Goal: Information Seeking & Learning: Learn about a topic

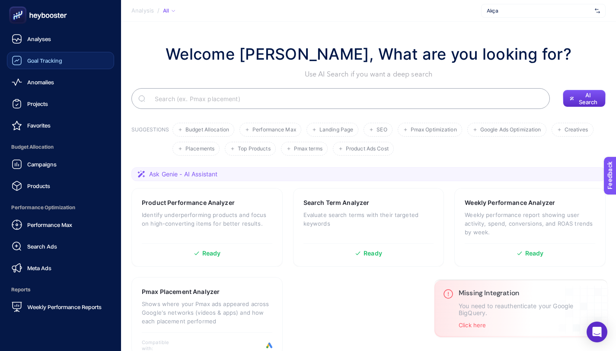
click at [56, 61] on span "Goal Tracking" at bounding box center [44, 60] width 35 height 7
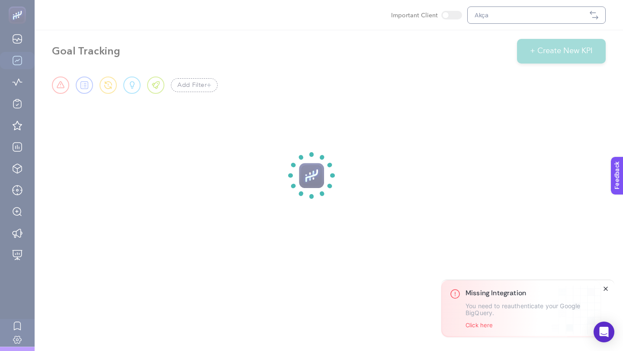
click at [606, 288] on icon "Close" at bounding box center [605, 288] width 7 height 7
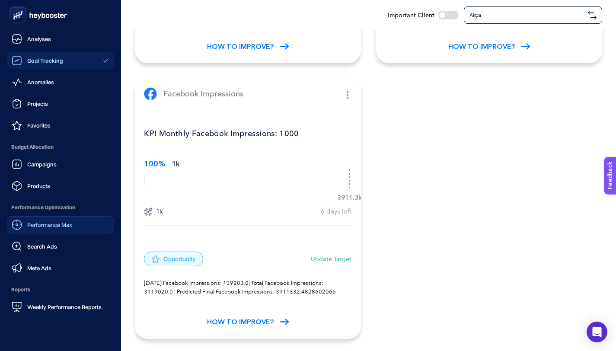
scroll to position [68, 0]
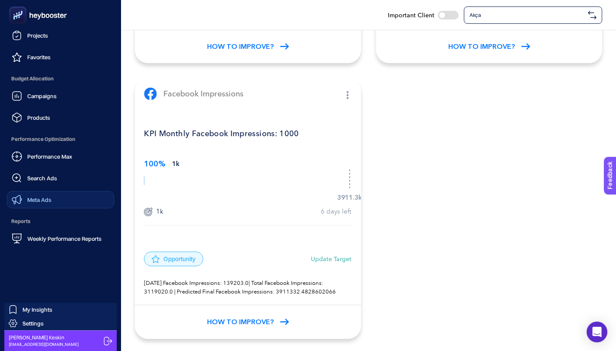
click at [54, 197] on link "Meta Ads" at bounding box center [60, 199] width 107 height 17
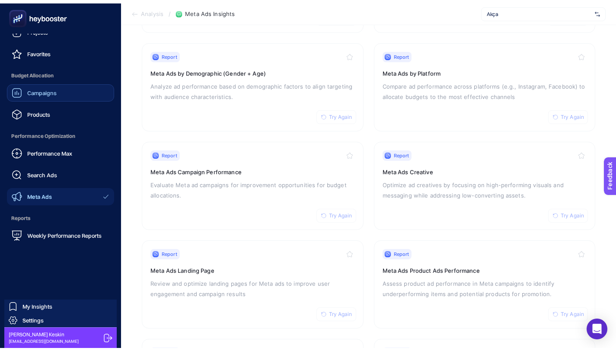
scroll to position [70, 0]
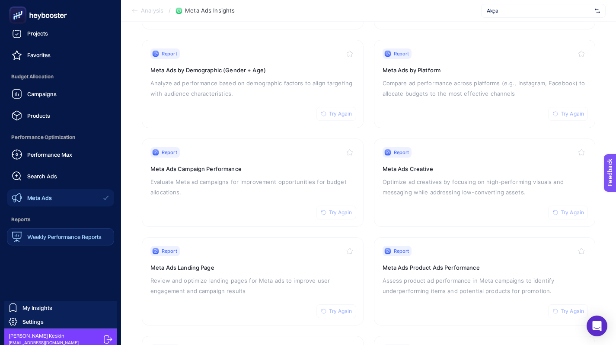
click at [61, 241] on div "Weekly Performance Reports" at bounding box center [57, 236] width 90 height 10
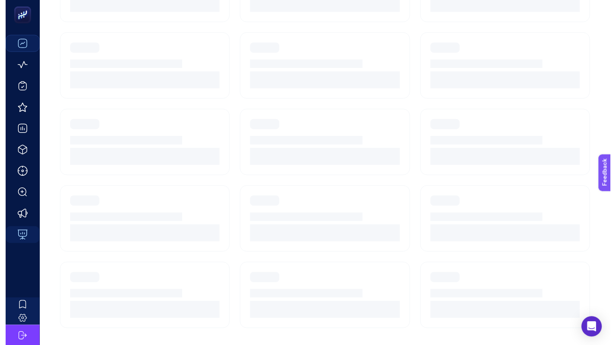
scroll to position [80, 0]
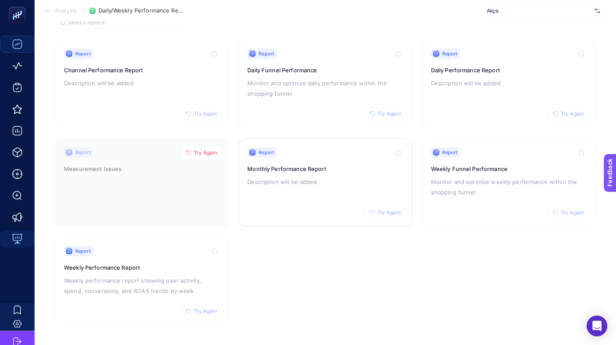
click at [333, 187] on div "Report Try Again Monthly Performance Report Description will be added" at bounding box center [325, 182] width 156 height 71
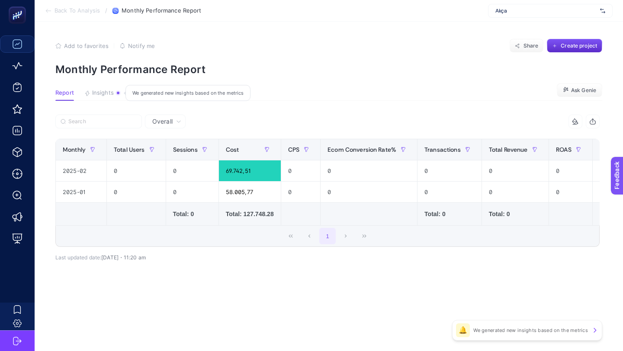
click at [110, 93] on span "Insights" at bounding box center [103, 93] width 22 height 7
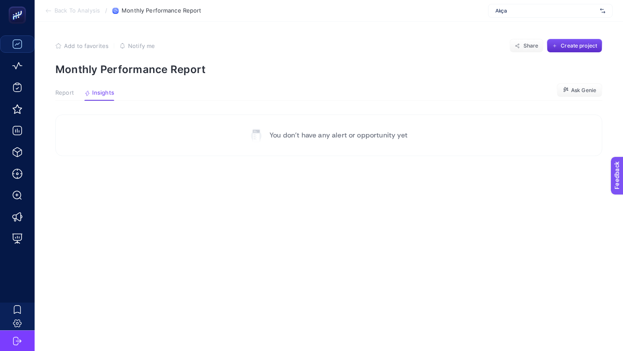
click at [62, 91] on span "Report" at bounding box center [64, 93] width 19 height 7
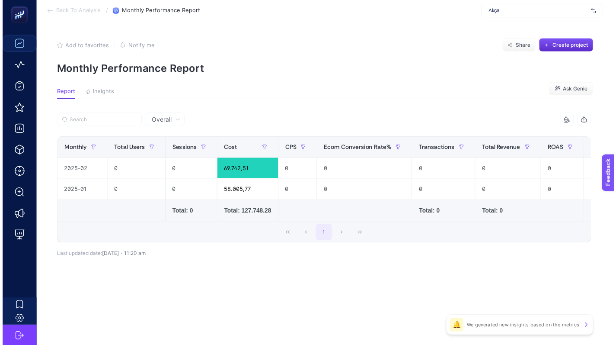
scroll to position [80, 0]
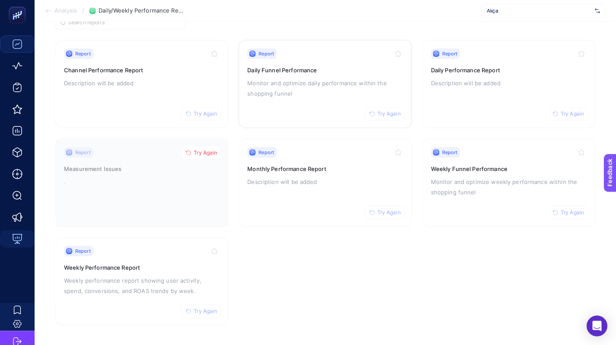
click at [326, 104] on div "Report Try Again Daily Funnel Performance Monitor and optimize daily performanc…" at bounding box center [325, 83] width 156 height 71
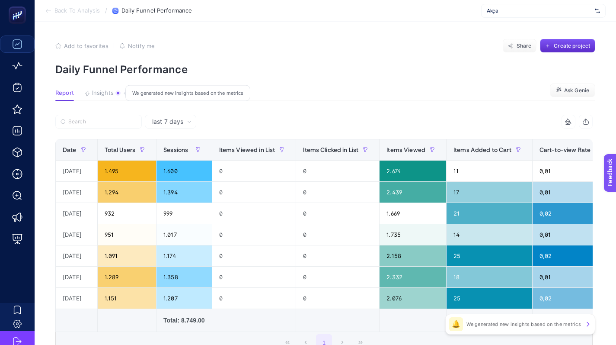
click at [112, 94] on span "Insights" at bounding box center [103, 93] width 22 height 7
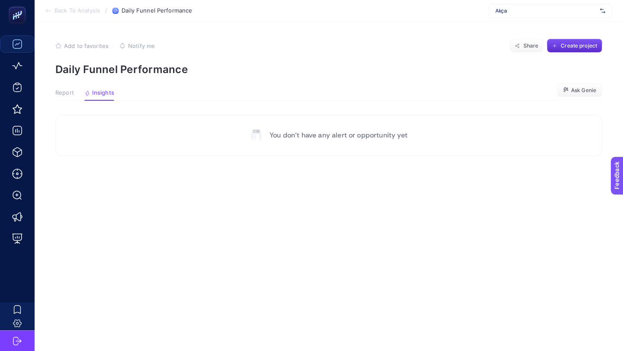
click at [64, 93] on span "Report" at bounding box center [64, 93] width 19 height 7
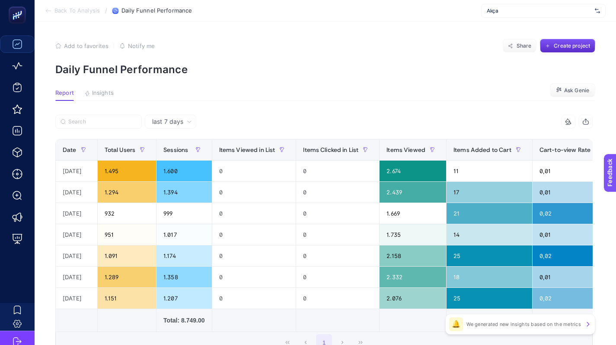
click at [177, 121] on span "last 7 days" at bounding box center [167, 121] width 31 height 9
click at [251, 112] on article "Add to favorites false Notify me Share Create project Daily Funnel Performance …" at bounding box center [326, 222] width 582 height 400
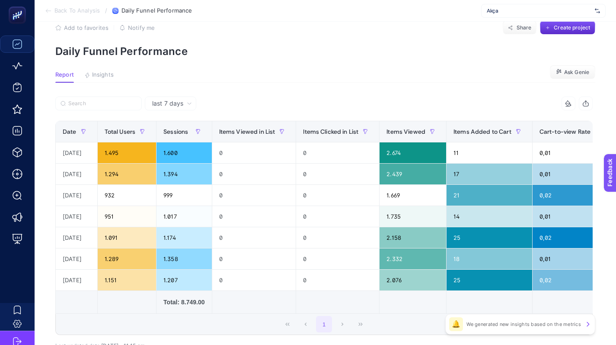
scroll to position [80, 0]
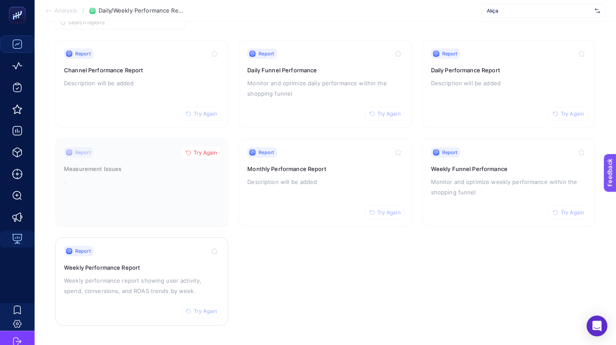
click at [135, 268] on h3 "Weekly Performance Report" at bounding box center [142, 267] width 156 height 9
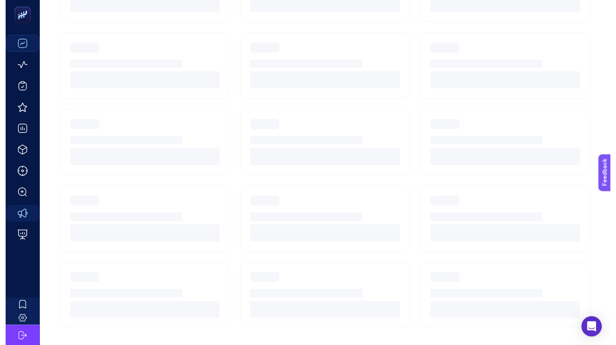
scroll to position [80, 0]
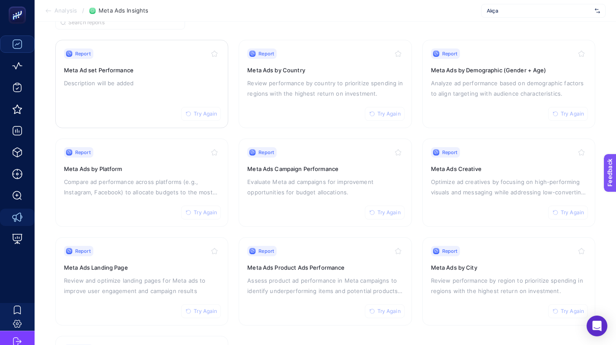
click at [178, 75] on div "Report Try Again Meta Ad set Performance Description will be added" at bounding box center [142, 83] width 156 height 71
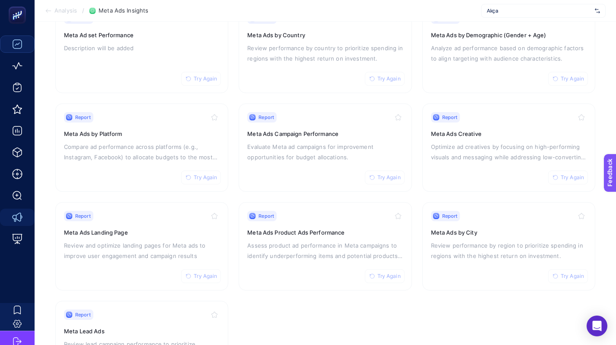
scroll to position [178, 0]
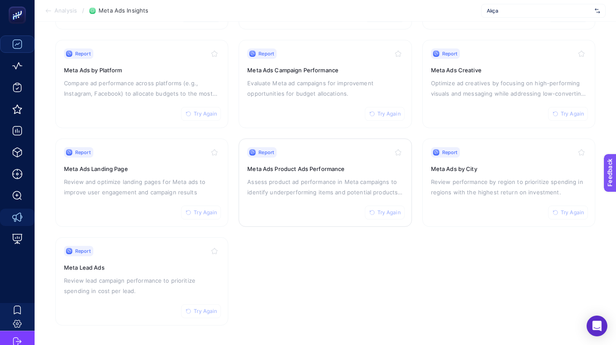
click at [306, 174] on div "Report Try Again Meta Ads Product Ads Performance Assess product ad performance…" at bounding box center [325, 182] width 156 height 71
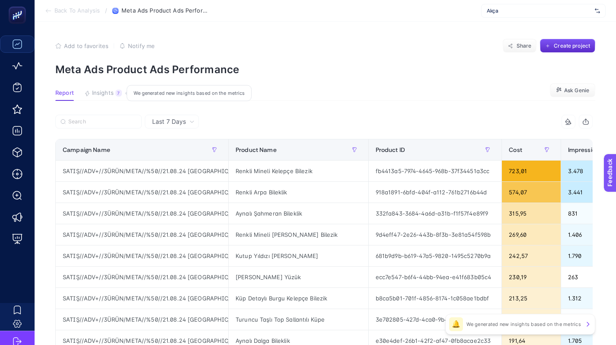
click at [93, 90] on span "Insights" at bounding box center [103, 93] width 22 height 7
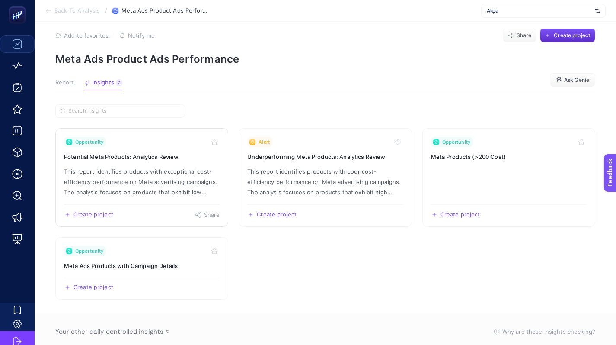
scroll to position [10, 0]
click at [54, 80] on article "Add to favorites false Notify me Share Create project Meta Ads Product Ads Perf…" at bounding box center [326, 225] width 582 height 427
click at [64, 83] on span "Report" at bounding box center [64, 83] width 19 height 7
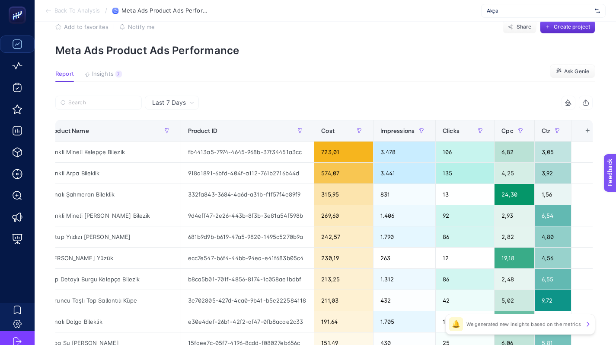
scroll to position [0, 0]
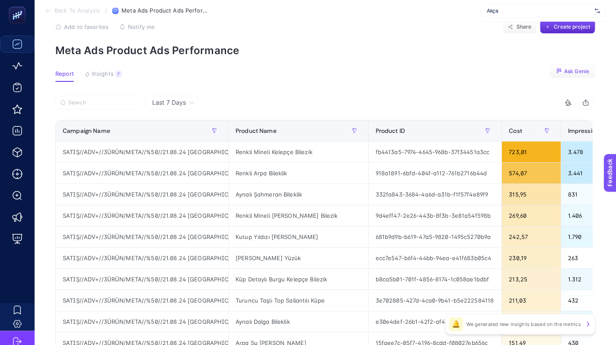
click at [572, 65] on button "Ask Genie" at bounding box center [572, 71] width 45 height 14
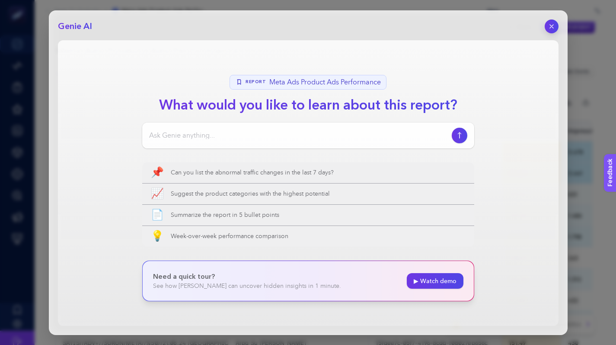
click at [234, 129] on div at bounding box center [308, 135] width 332 height 26
click at [223, 138] on input at bounding box center [298, 135] width 299 height 10
type input "Bu tablo hakkında ne düşünüyorsun? Bir kuyumcu e-ticaret sitesi için nasıl?"
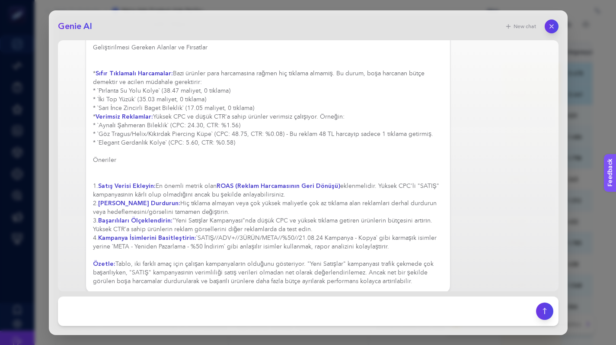
scroll to position [99, 4]
click at [553, 30] on button "button" at bounding box center [551, 26] width 15 height 15
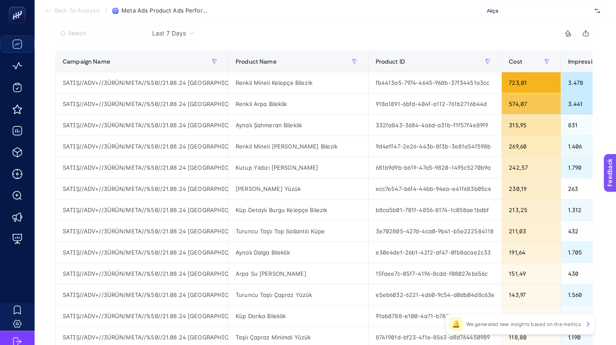
scroll to position [0, 0]
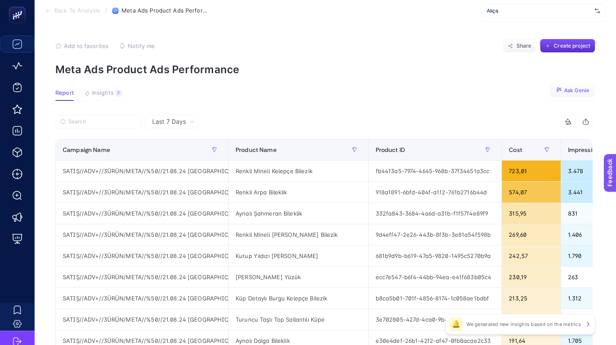
click at [573, 93] on span "Ask Genie" at bounding box center [576, 90] width 25 height 7
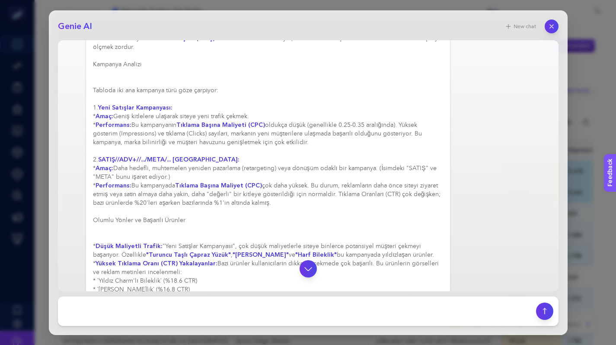
scroll to position [127, 0]
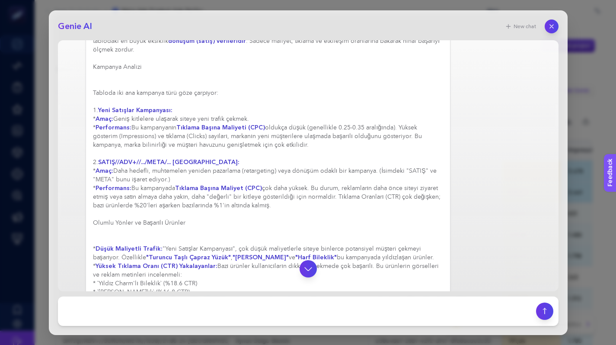
click at [193, 158] on strong "SATIŞ//ADV+//.../META/... [GEOGRAPHIC_DATA]:" at bounding box center [168, 162] width 141 height 8
copy div "2. [PERSON_NAME]//ADV+//.../META/... [GEOGRAPHIC_DATA]:"
click at [282, 218] on h3 "Olumlu Yönler ve Başarılı Ürünler" at bounding box center [268, 222] width 351 height 9
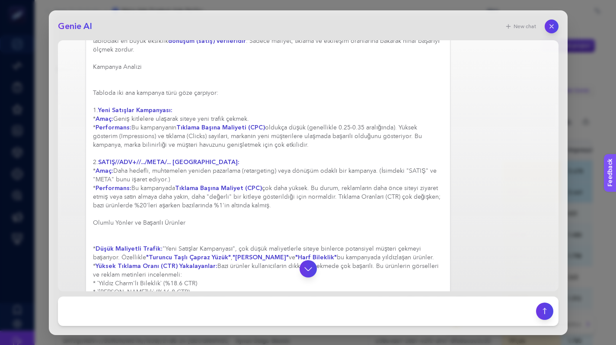
scroll to position [423, 0]
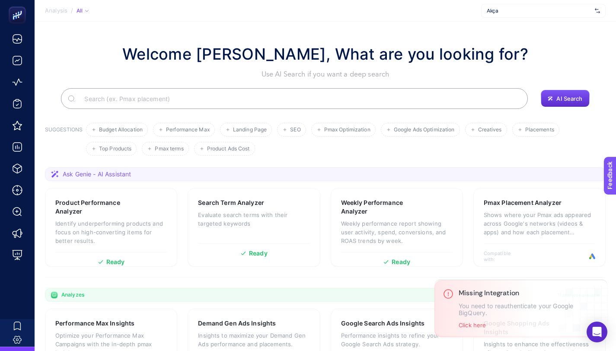
click at [172, 94] on input "Search" at bounding box center [299, 98] width 444 height 24
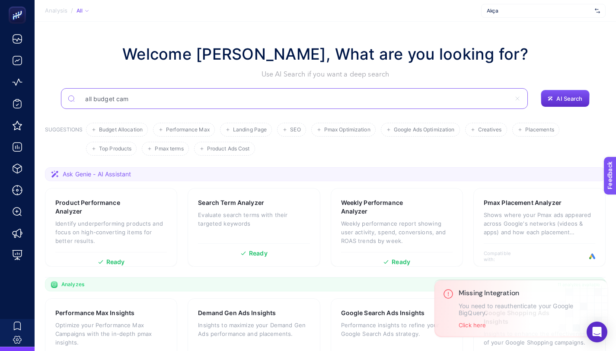
type input "all budget cam"
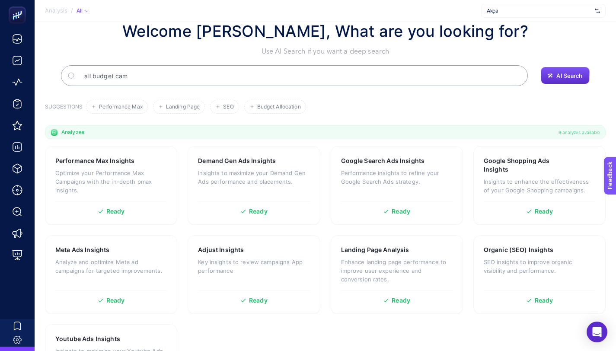
scroll to position [21, 0]
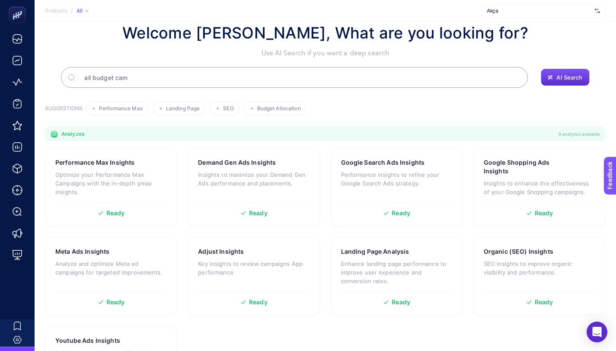
click at [187, 71] on input "all budget cam" at bounding box center [299, 77] width 444 height 24
type input "monthly"
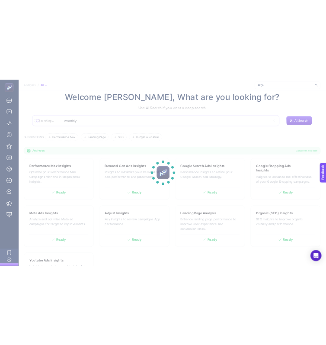
scroll to position [0, 0]
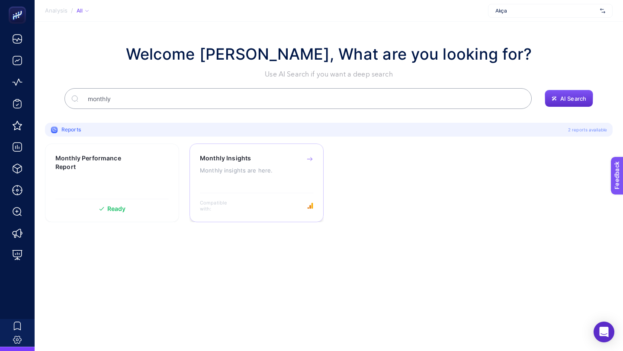
click at [257, 157] on div "Monthly Insights" at bounding box center [256, 158] width 113 height 9
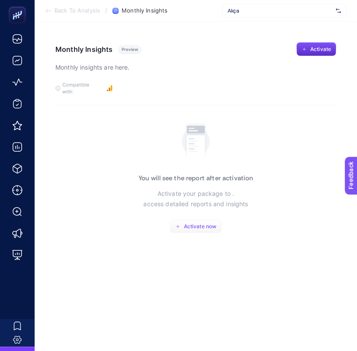
click at [203, 223] on span "Activate now" at bounding box center [200, 226] width 32 height 7
